Goal: Information Seeking & Learning: Compare options

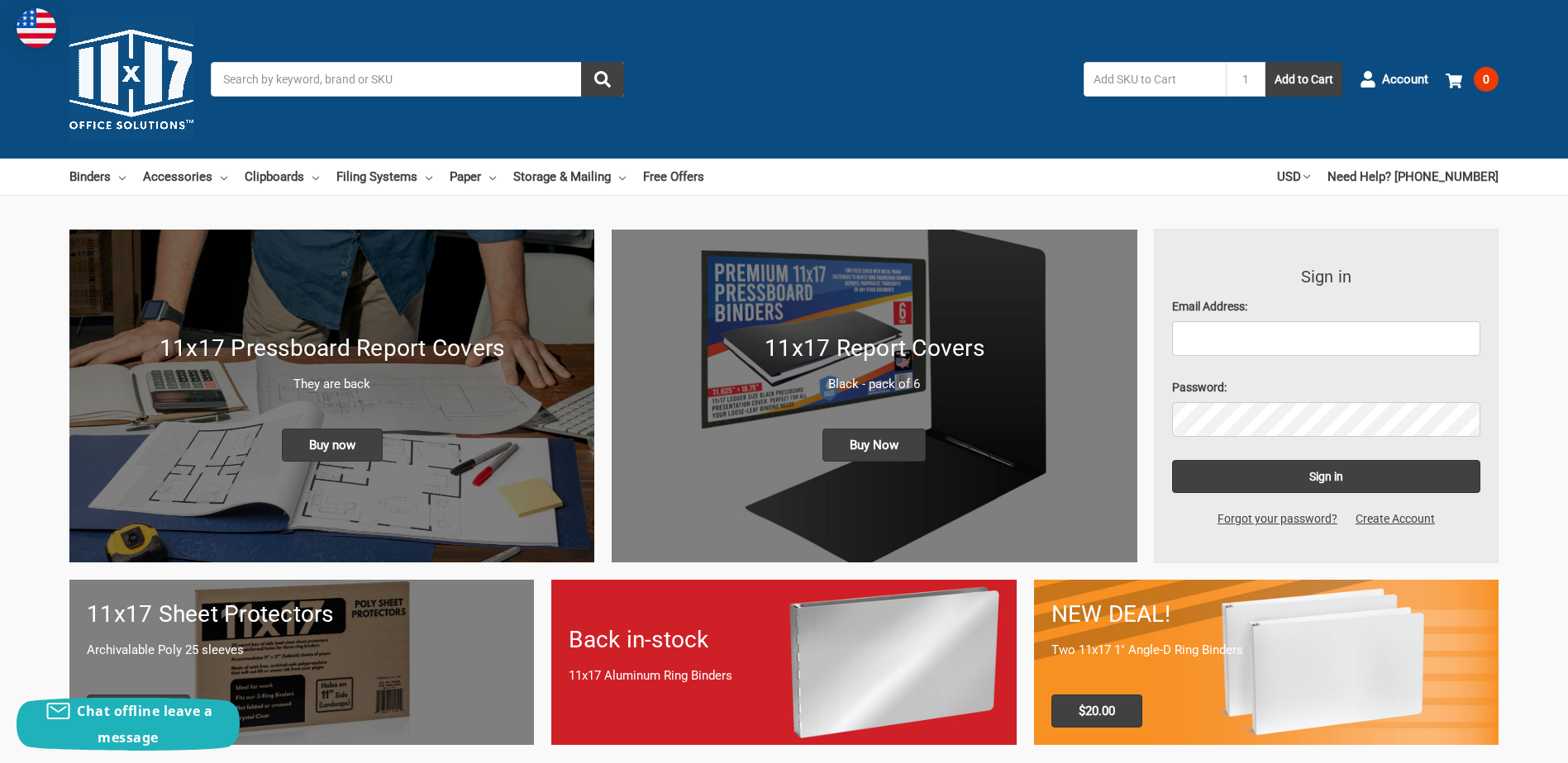
click at [360, 78] on input "Search" at bounding box center [417, 79] width 413 height 35
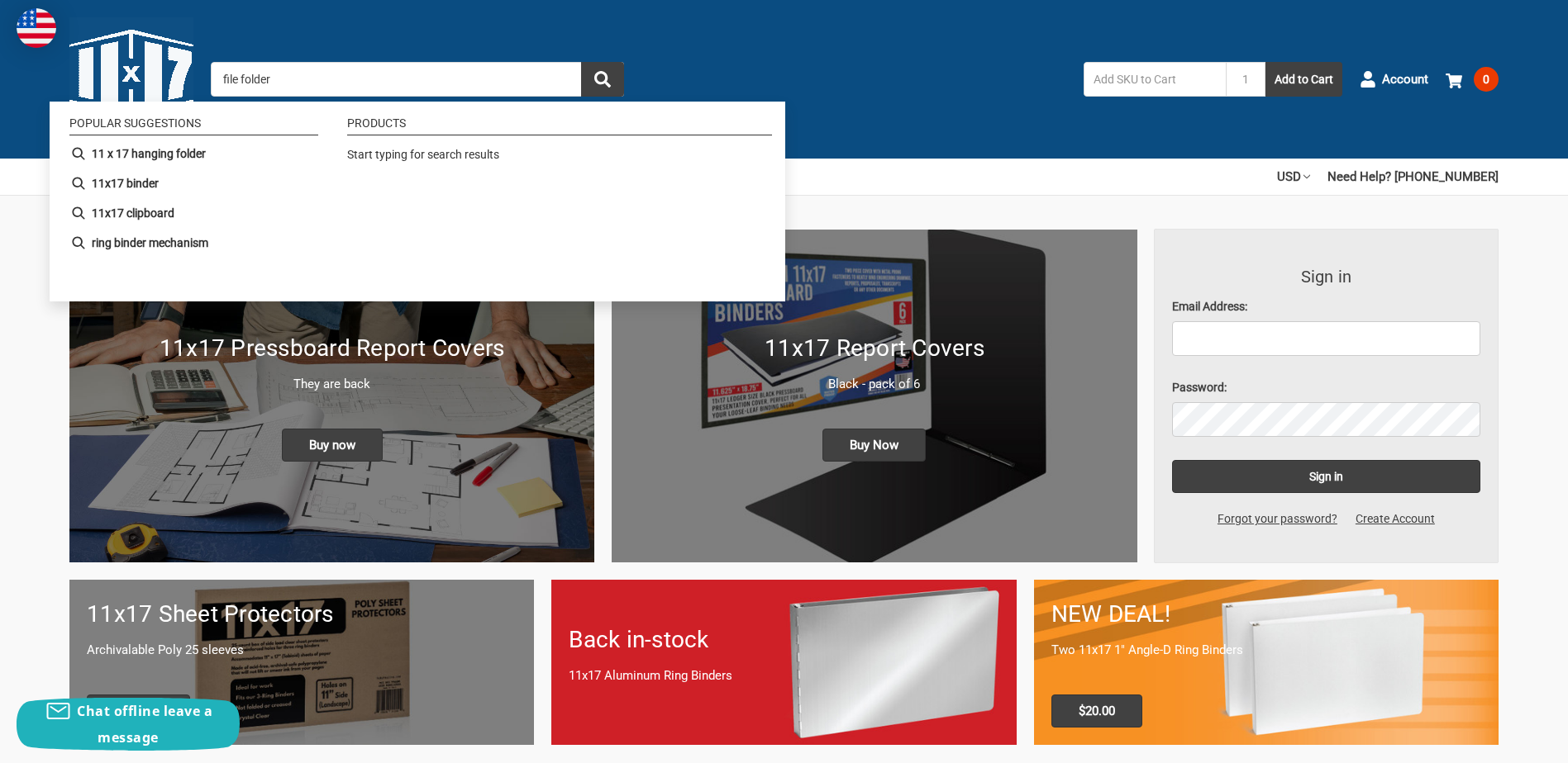
type input "file folders"
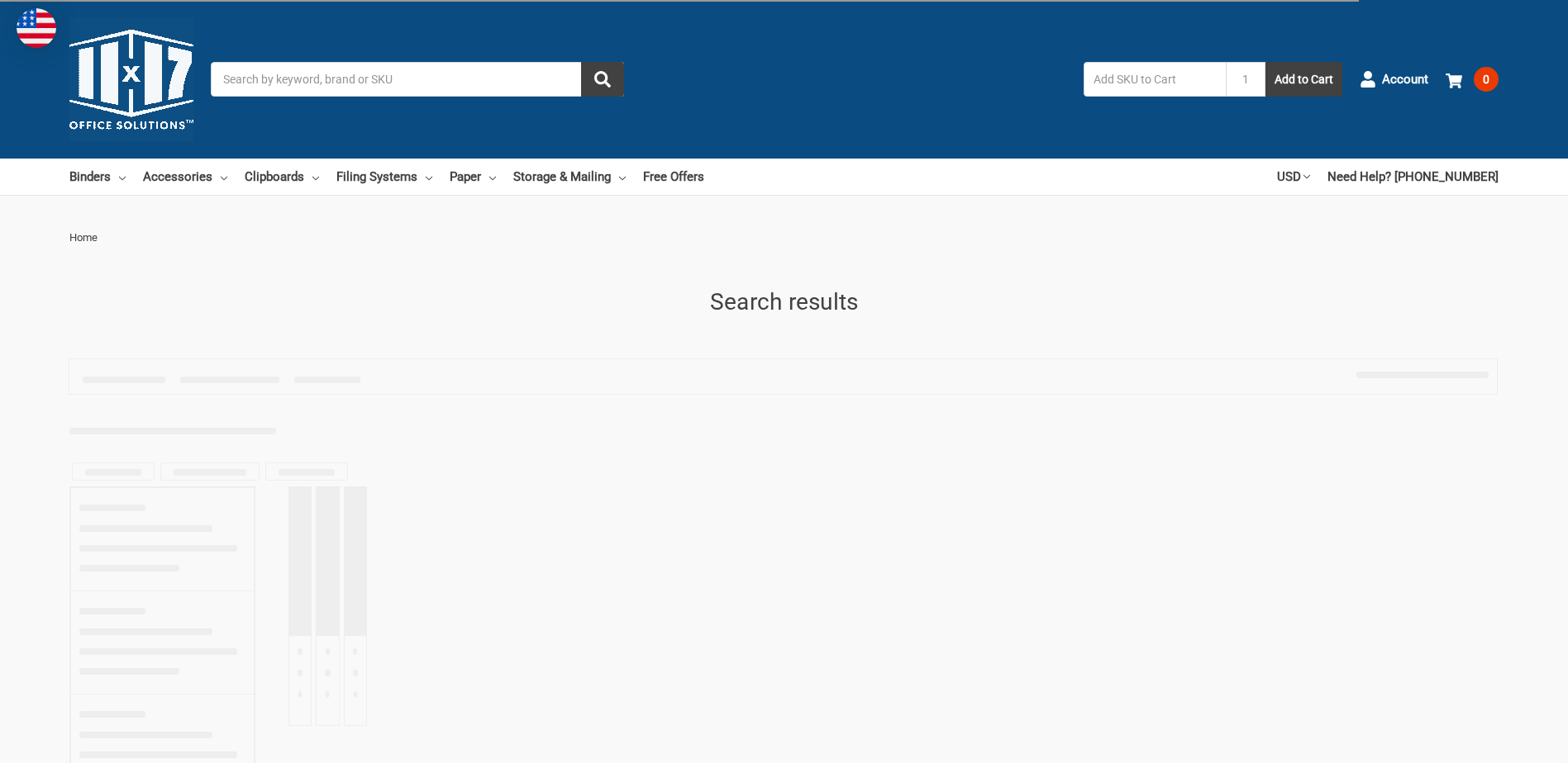
type input "file folders"
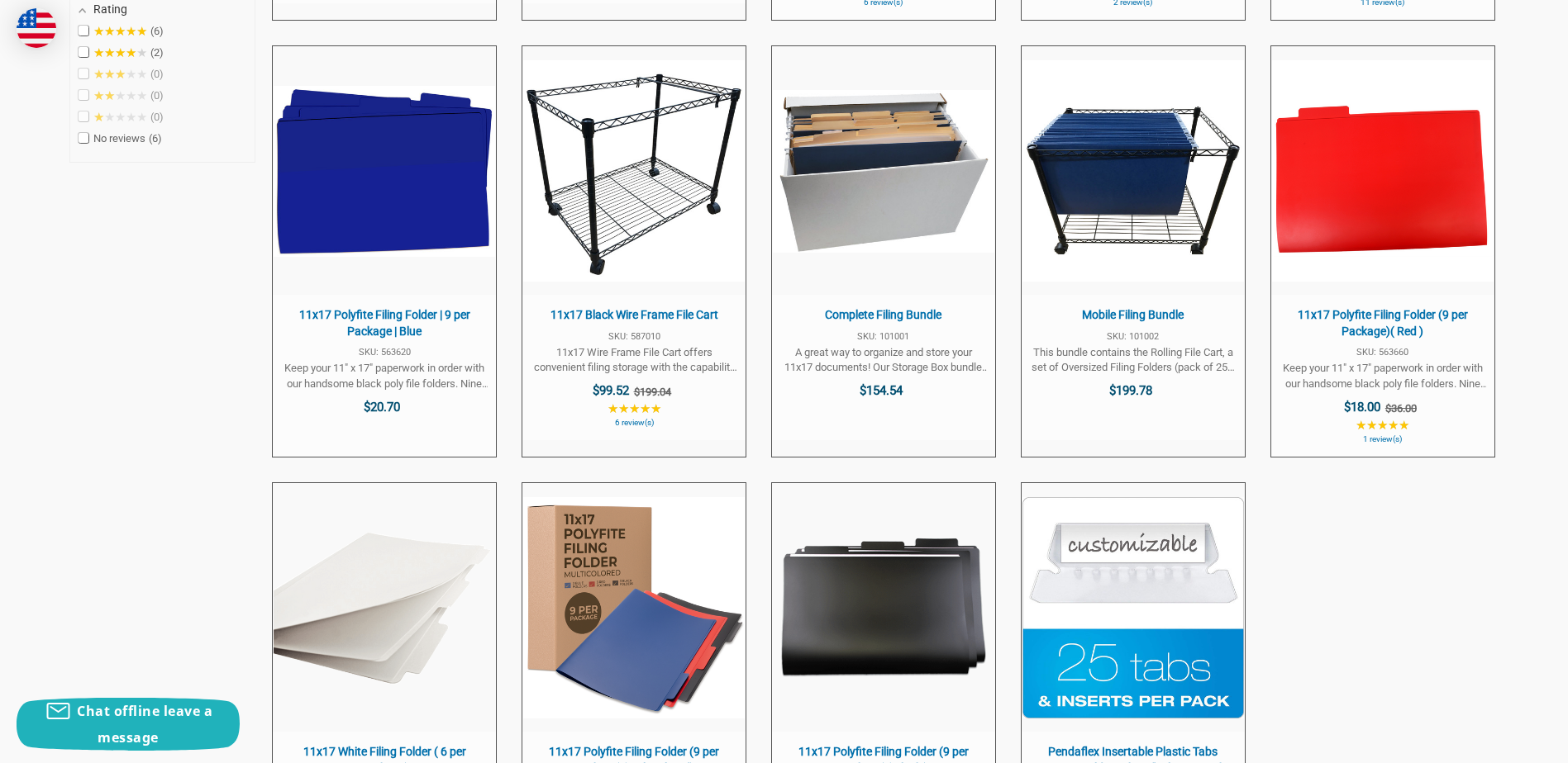
scroll to position [826, 0]
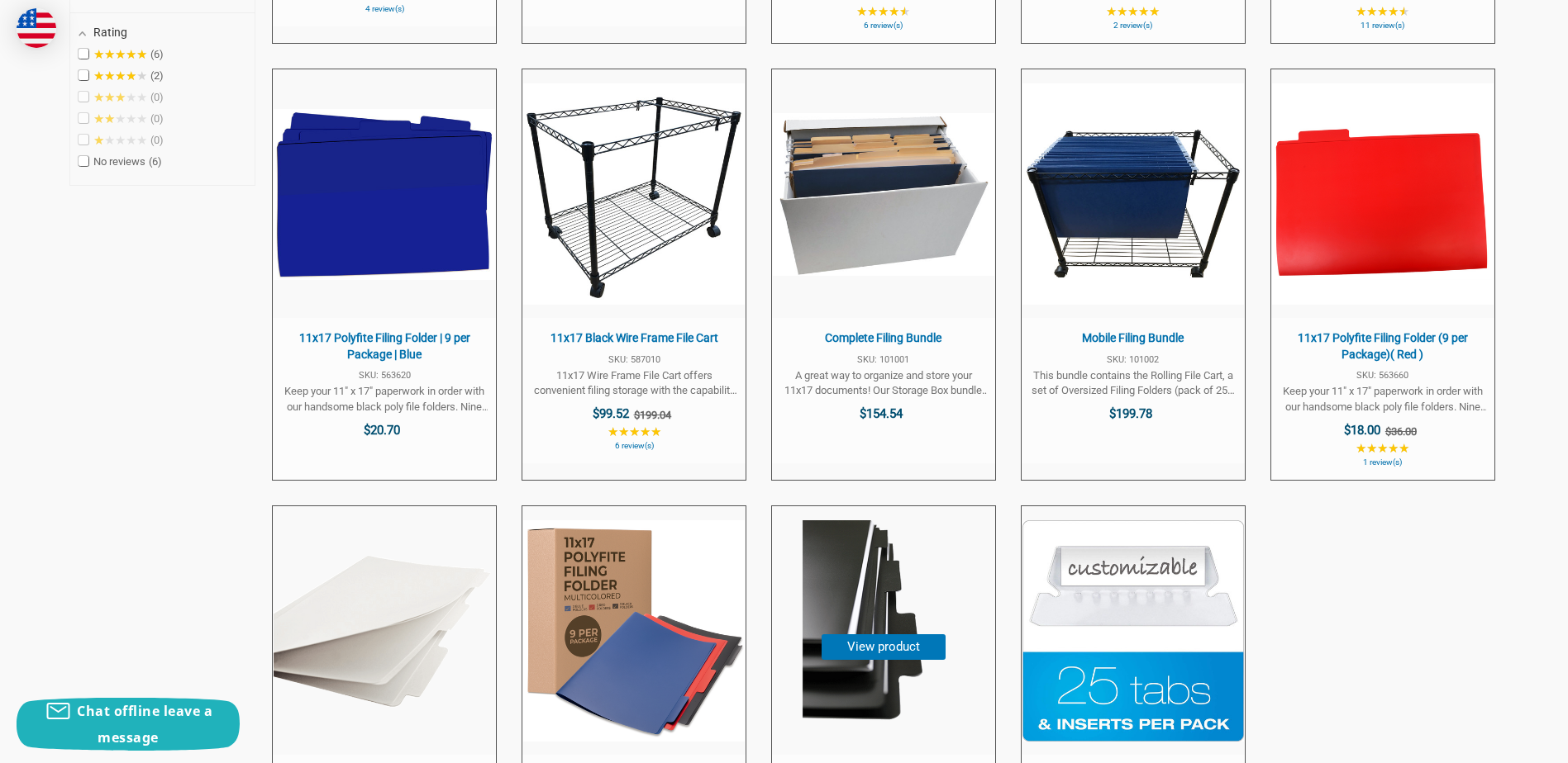
click at [861, 604] on img "11x17 Polyfite Filing Folder (9 per Package)( Black )" at bounding box center [884, 631] width 222 height 222
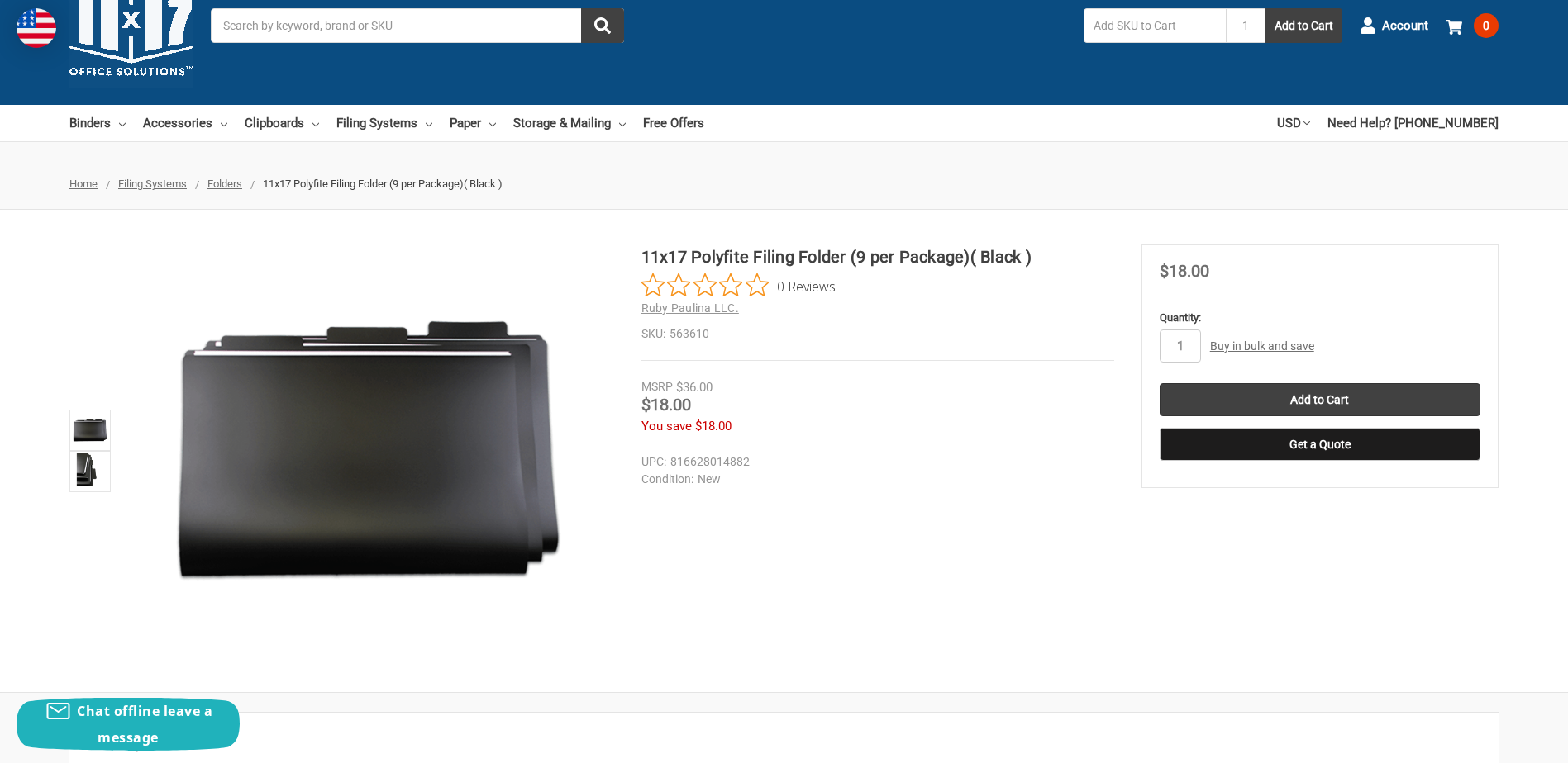
scroll to position [83, 0]
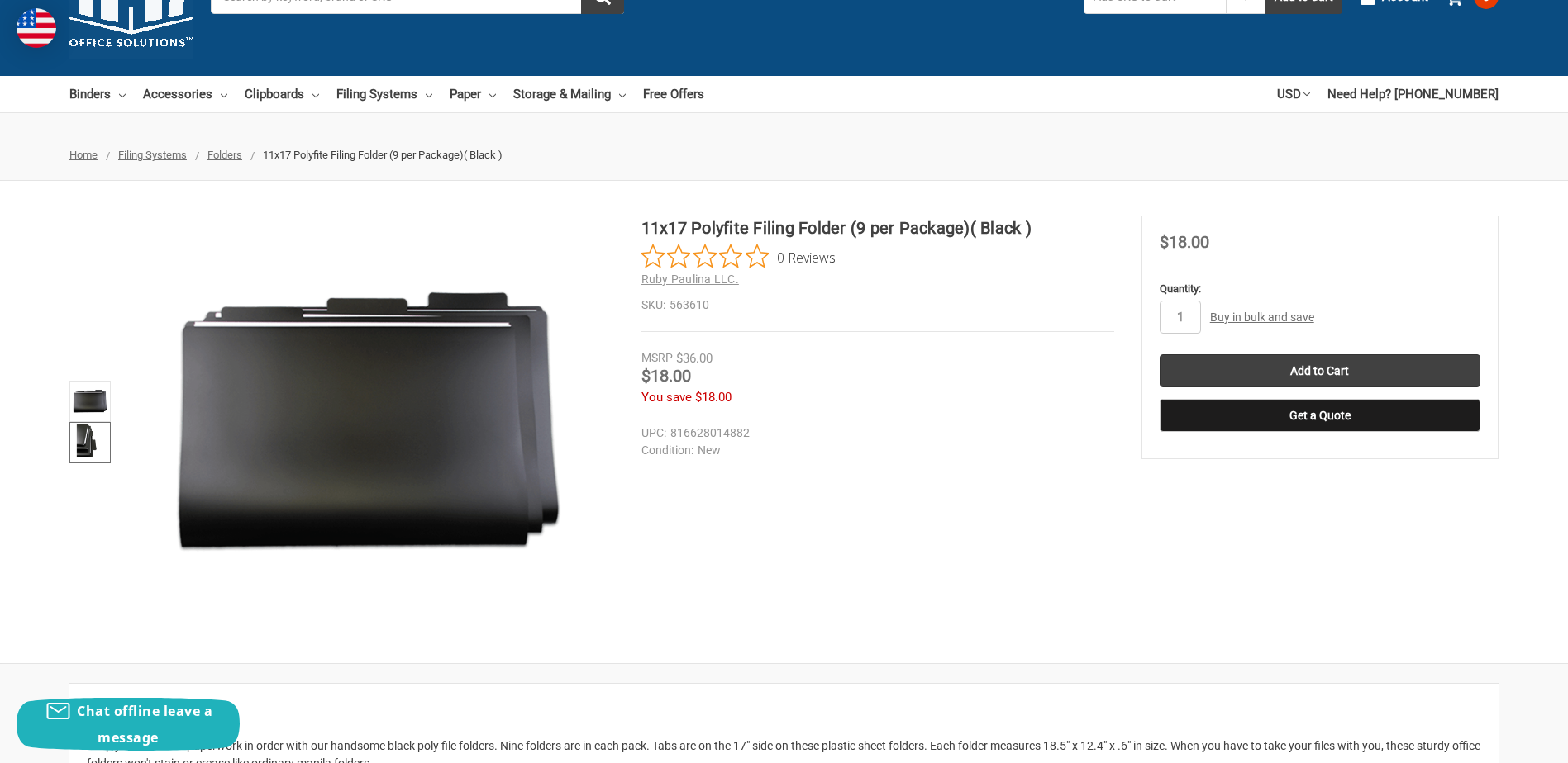
click at [89, 447] on img at bounding box center [90, 443] width 36 height 36
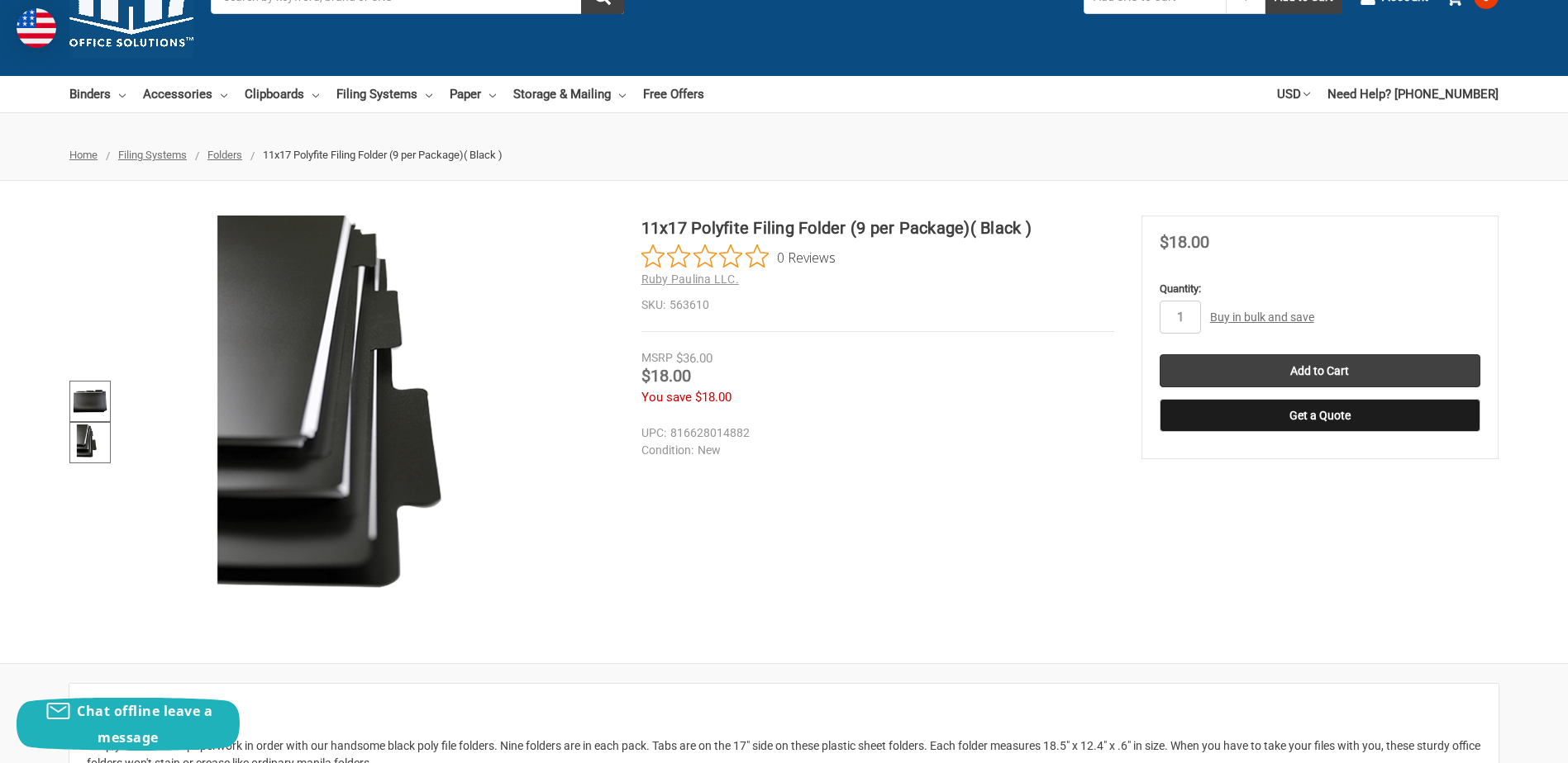
click at [85, 403] on img at bounding box center [90, 401] width 36 height 36
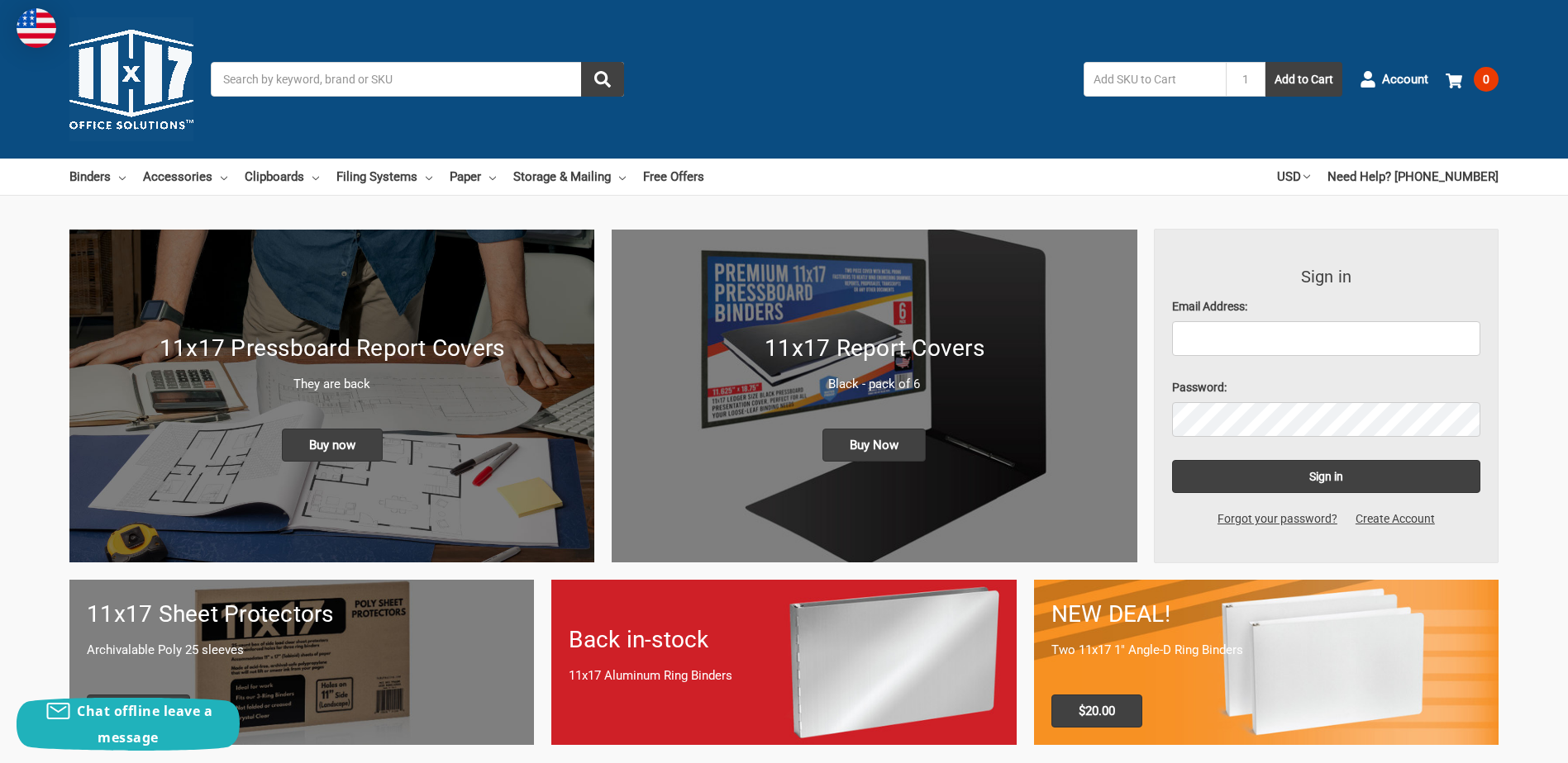
click at [391, 79] on input "Search" at bounding box center [417, 79] width 413 height 35
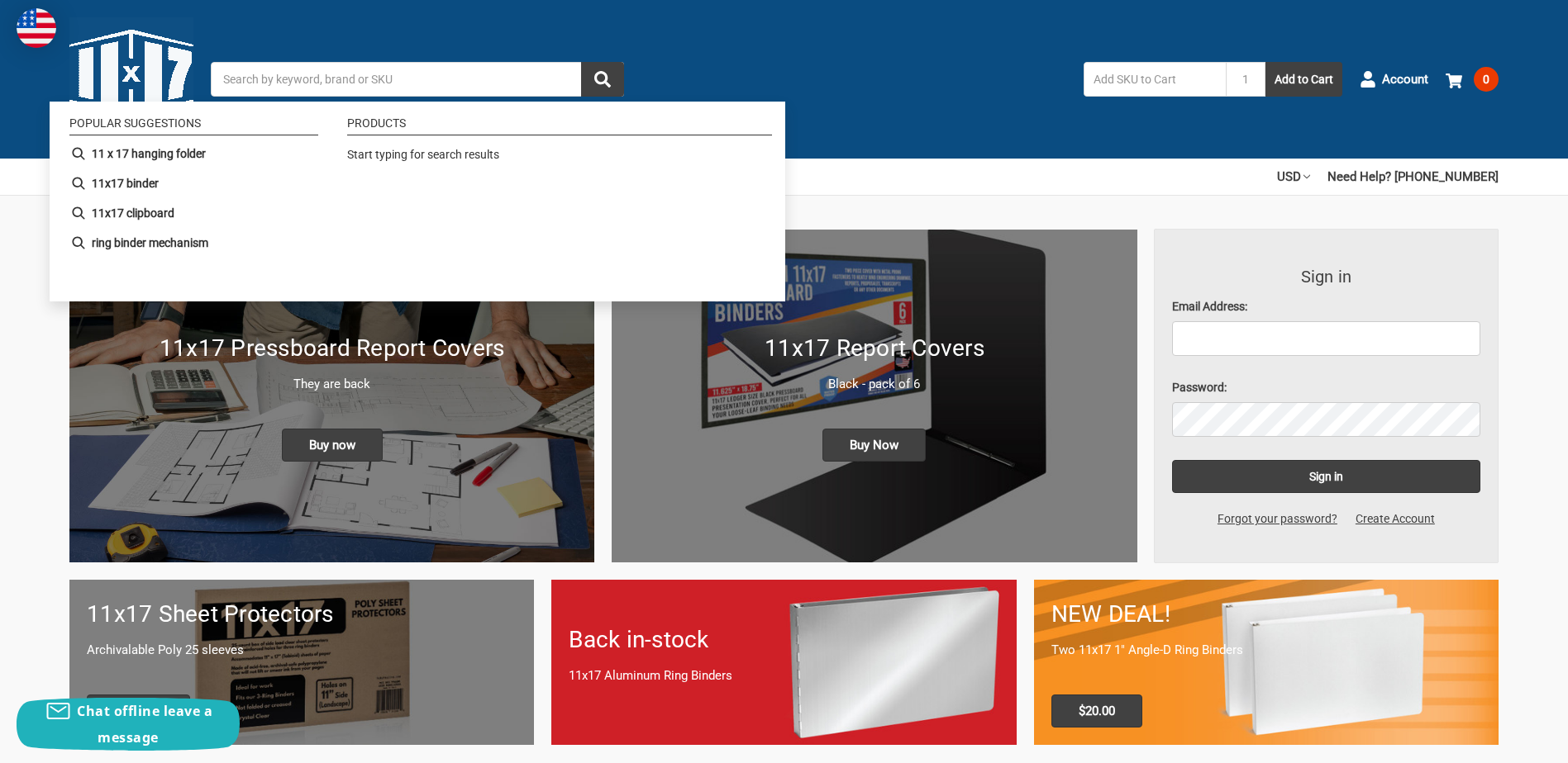
click at [456, 77] on input "Search" at bounding box center [417, 79] width 413 height 35
paste input "563610"
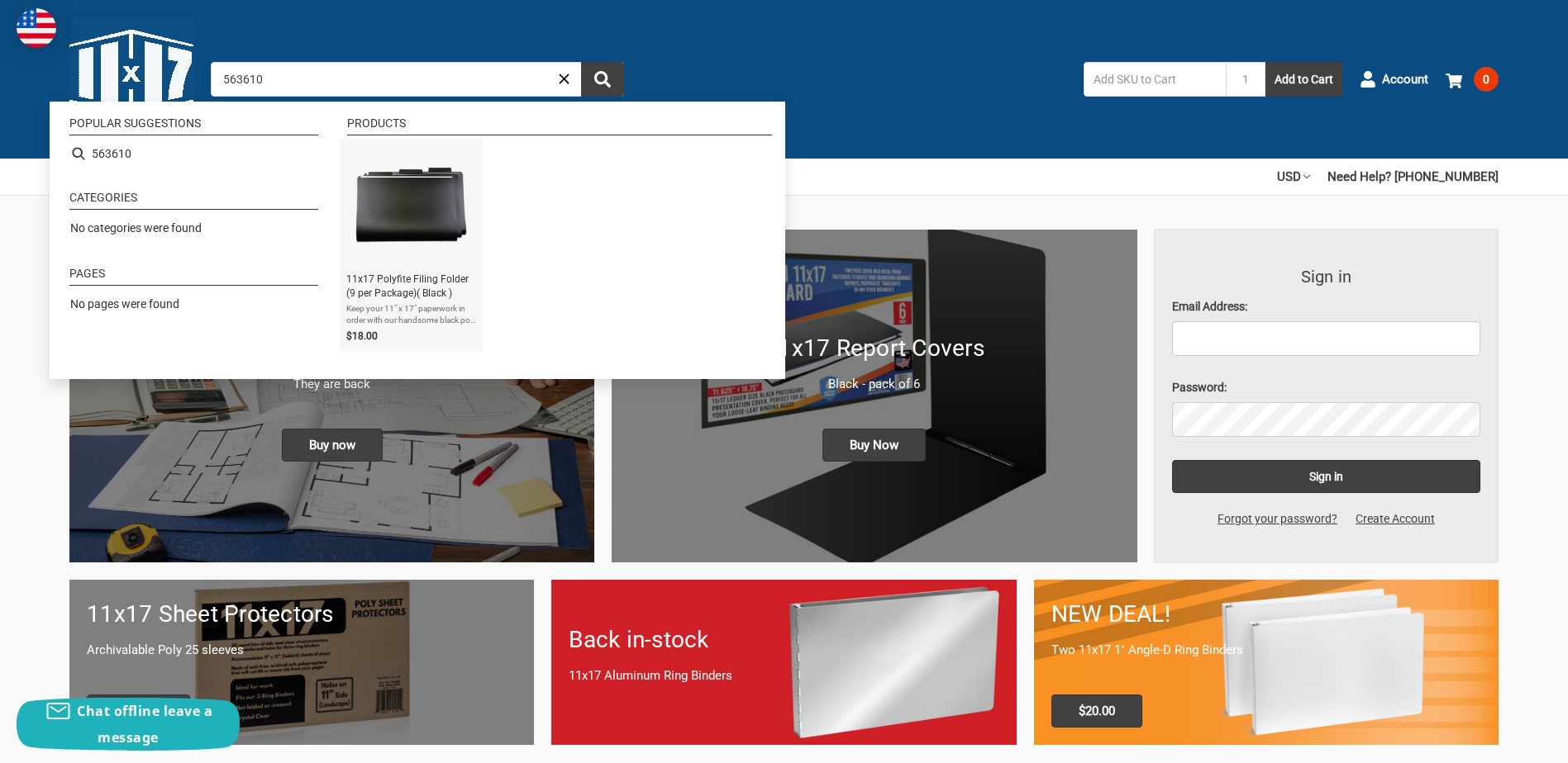
type input "563610"
click at [409, 210] on img "11x17 Polyfite Filing Folder (9 per Package)( Black )" at bounding box center [411, 205] width 120 height 120
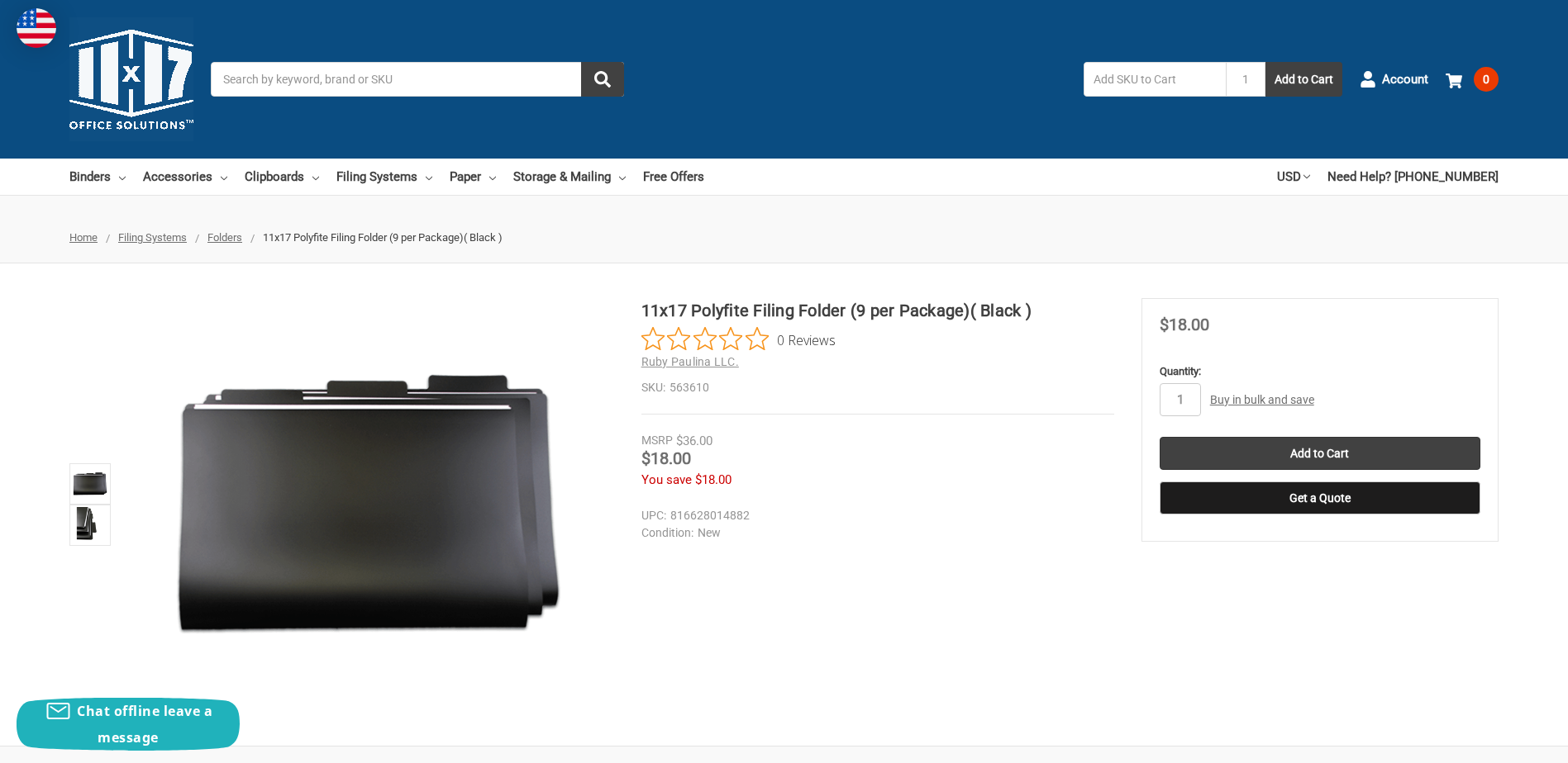
click at [495, 96] on input "Search" at bounding box center [417, 79] width 413 height 35
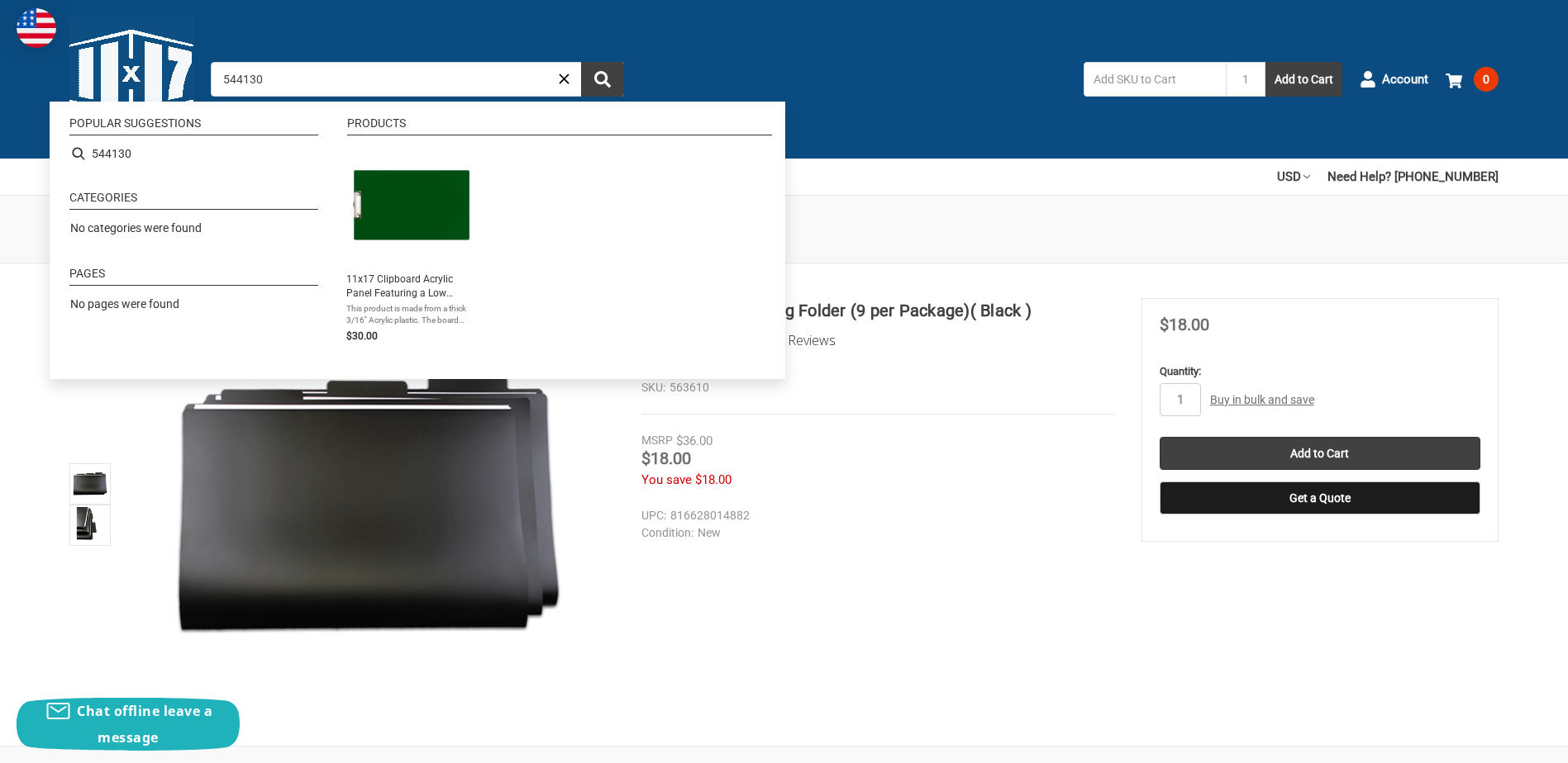
type input "544130"
click at [391, 306] on span "This product is made from a thick 3/16'' Acrylic plastic. The board edges are b…" at bounding box center [411, 314] width 130 height 23
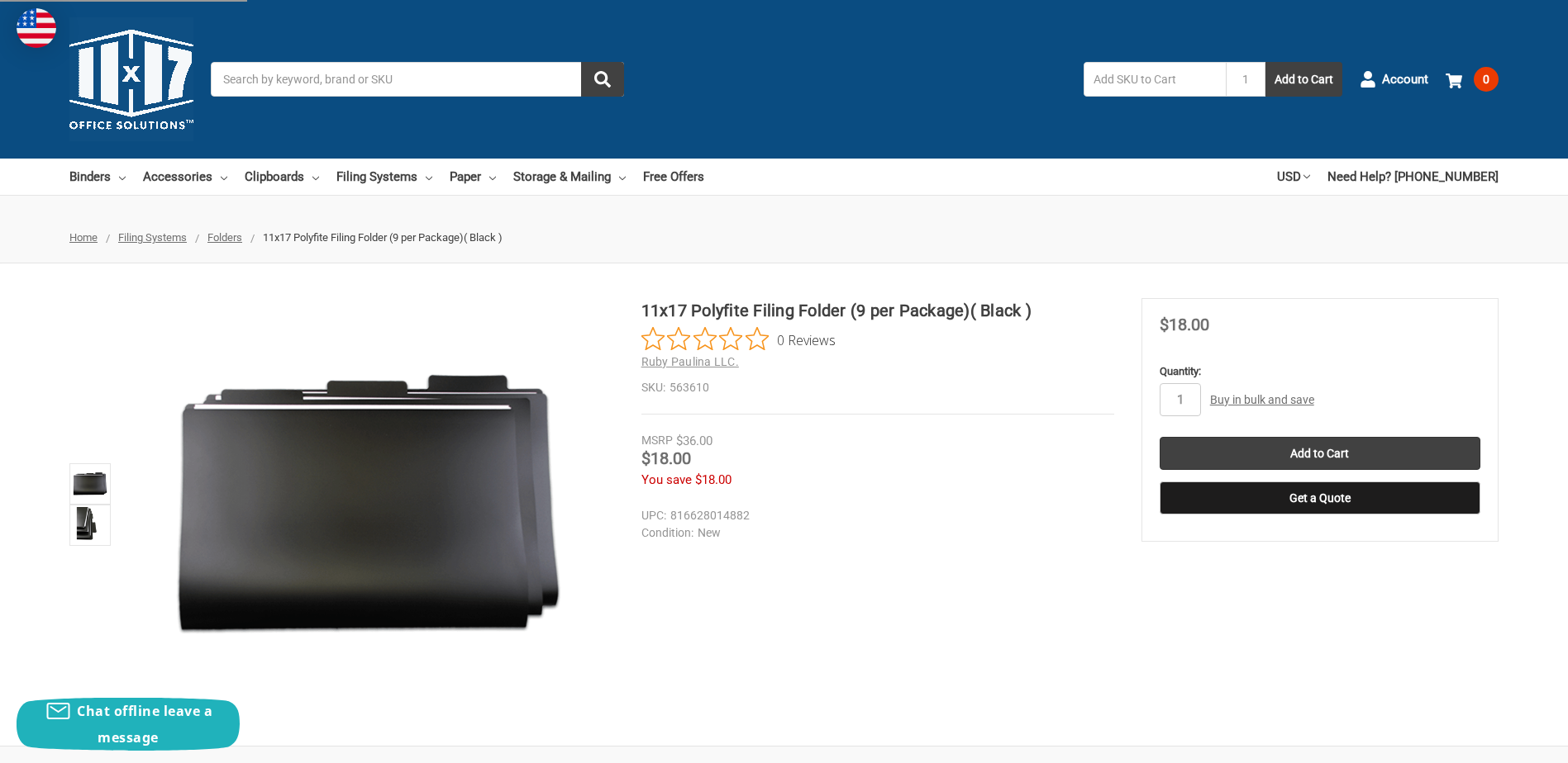
click at [834, 467] on div "Price Now $18.00" at bounding box center [877, 460] width 472 height 21
click at [363, 79] on input "Search" at bounding box center [417, 79] width 413 height 35
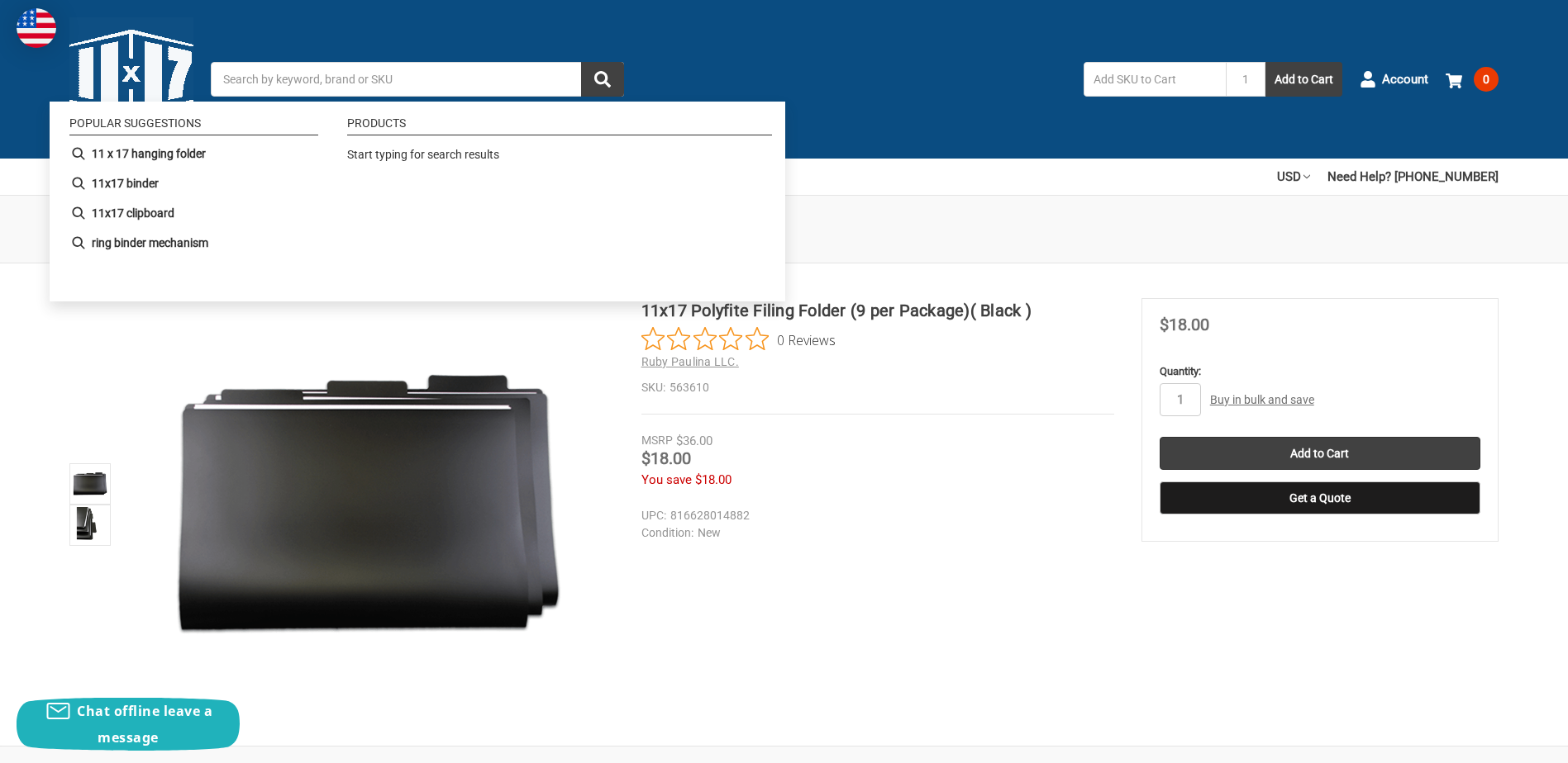
click at [363, 79] on input "Search" at bounding box center [417, 79] width 413 height 35
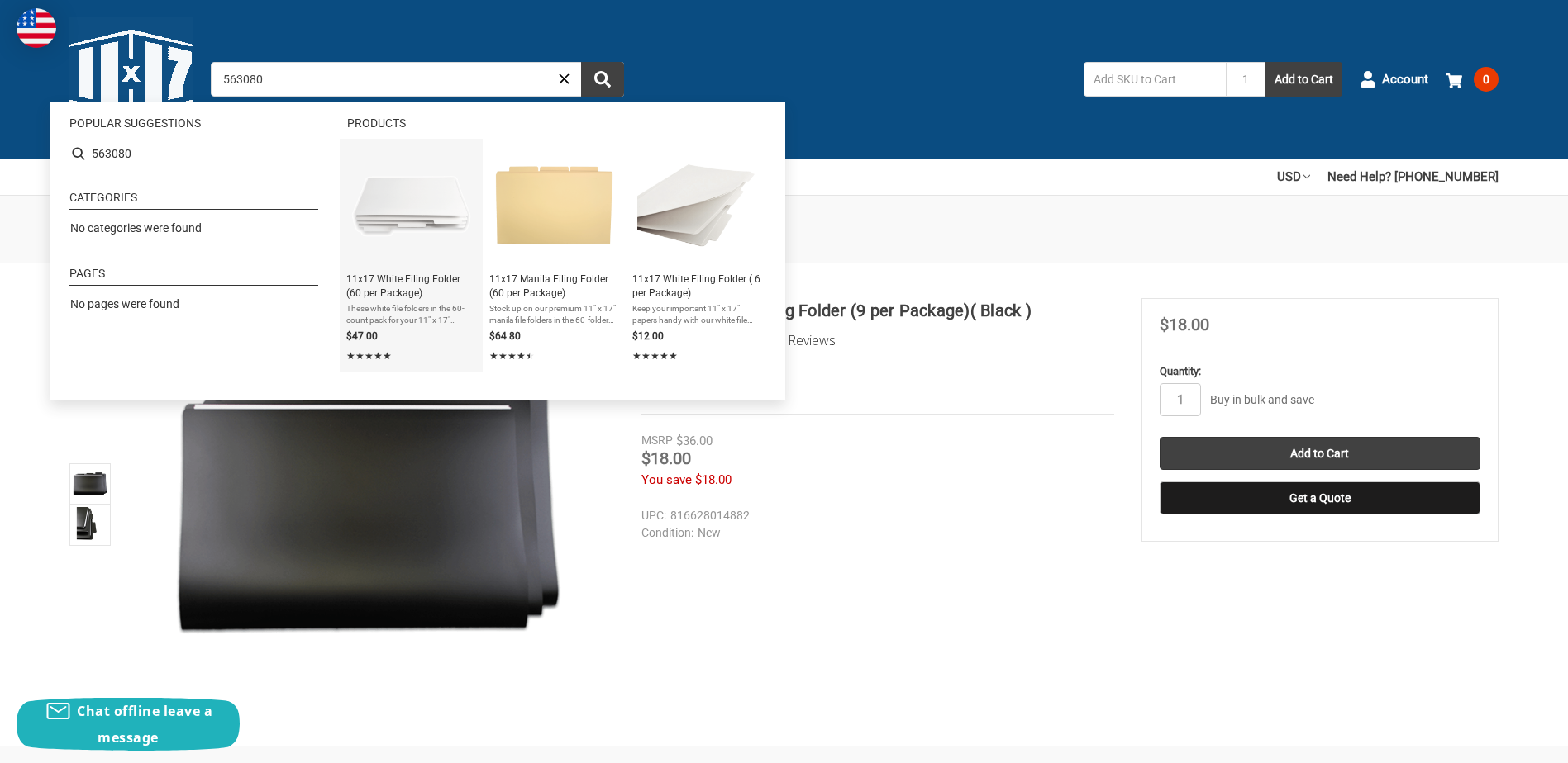
type input "563080"
click at [407, 217] on img "11x17 White Filing Folder (60 per Package)" at bounding box center [411, 205] width 120 height 120
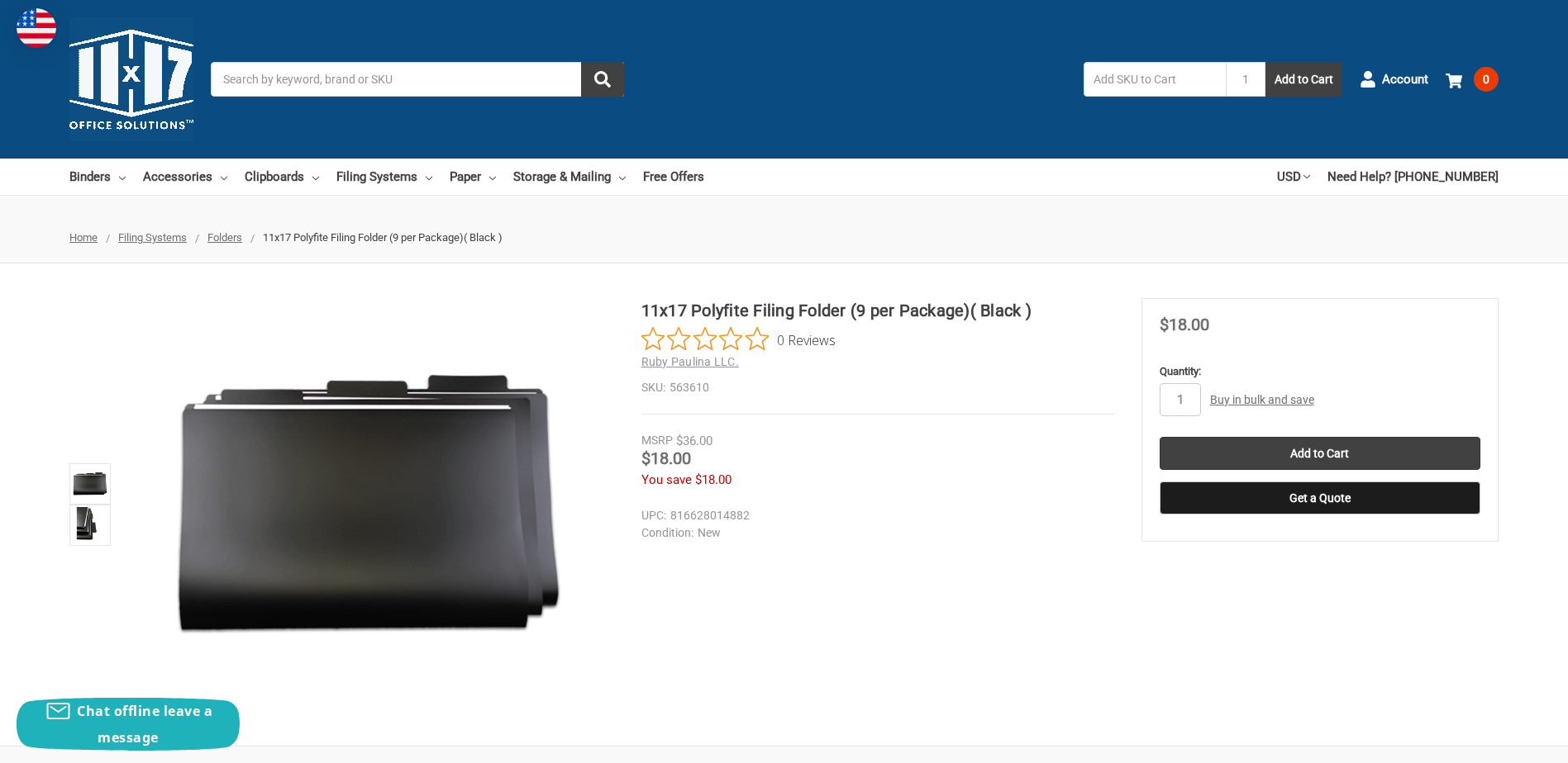
click at [702, 386] on dd "563610" at bounding box center [877, 388] width 472 height 18
